Goal: Information Seeking & Learning: Learn about a topic

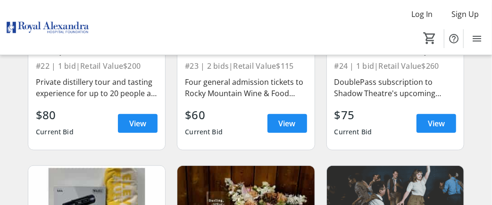
scroll to position [1933, 0]
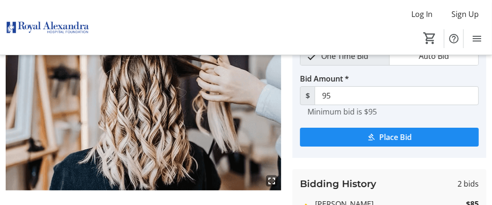
scroll to position [52, 0]
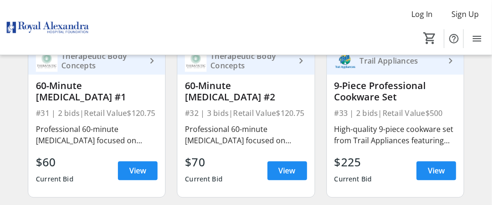
scroll to position [2640, 0]
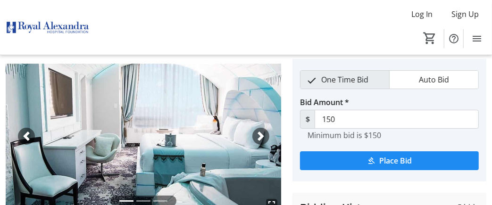
scroll to position [78, 0]
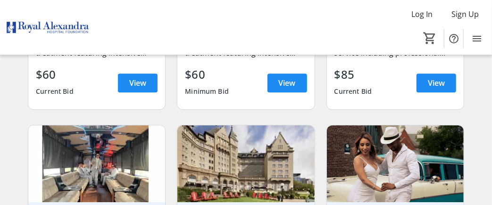
scroll to position [2969, 0]
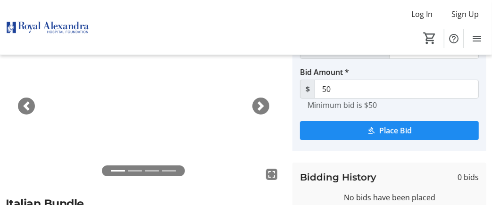
scroll to position [13, 0]
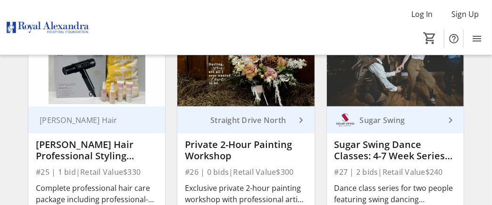
scroll to position [2086, 0]
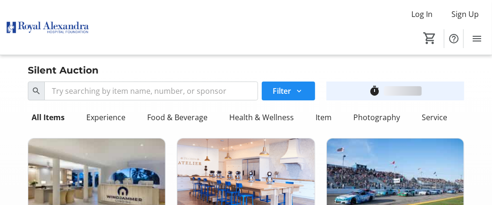
scroll to position [2086, 0]
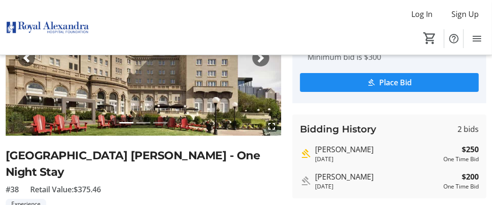
scroll to position [94, 0]
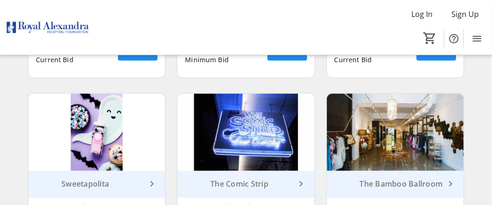
scroll to position [2274, 0]
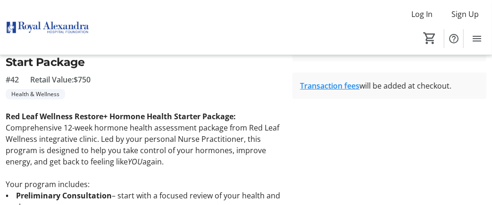
scroll to position [231, 0]
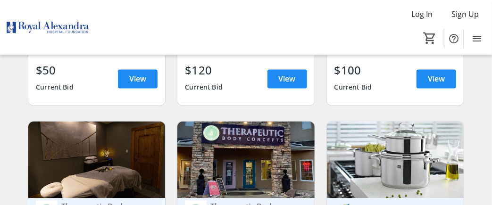
scroll to position [2463, 0]
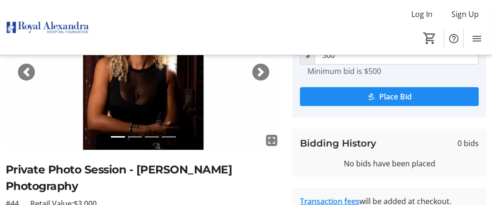
scroll to position [141, 0]
